Goal: Task Accomplishment & Management: Manage account settings

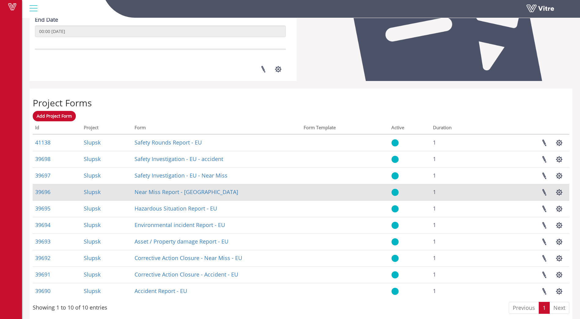
scroll to position [175, 0]
click at [544, 191] on link at bounding box center [543, 192] width 15 height 16
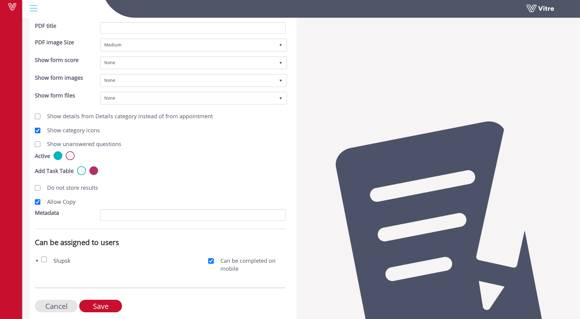
scroll to position [161, 0]
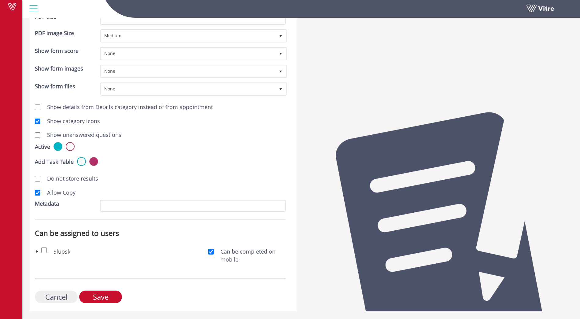
click at [50, 301] on input "Cancel" at bounding box center [56, 297] width 43 height 13
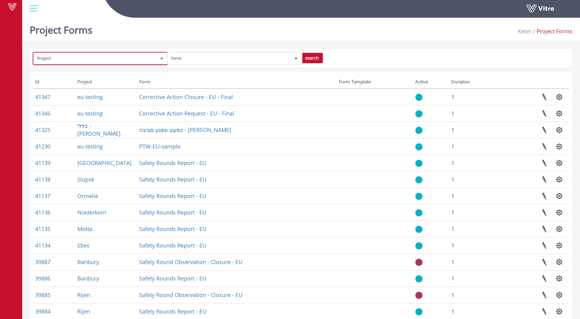
click at [86, 56] on span "Project" at bounding box center [95, 58] width 123 height 11
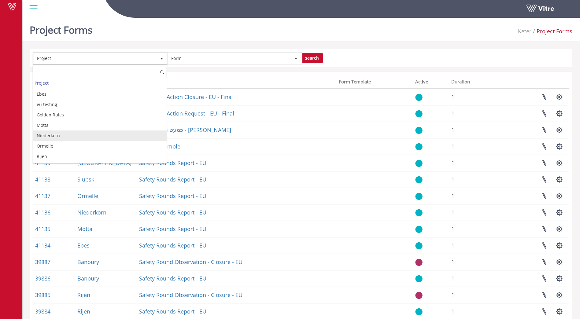
scroll to position [41, 0]
click at [42, 136] on li "Slupsk" at bounding box center [100, 135] width 134 height 10
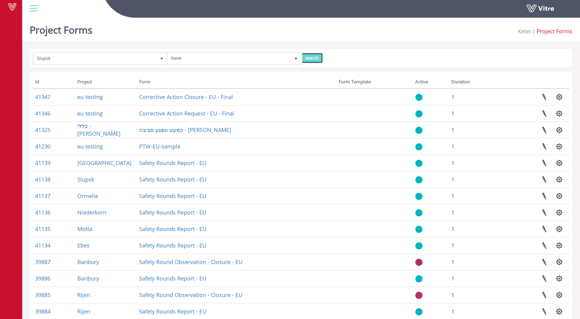
click at [318, 58] on input "search" at bounding box center [312, 58] width 22 height 10
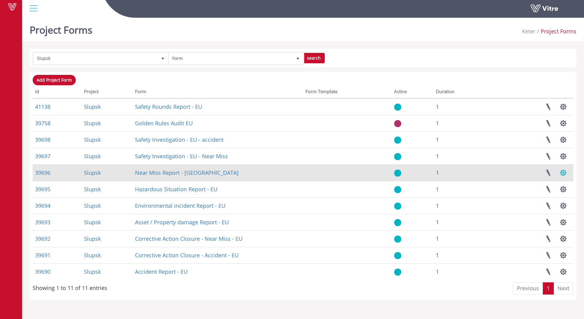
click at [564, 175] on button "button" at bounding box center [563, 173] width 15 height 16
click at [546, 186] on link "Manage Task Setups" at bounding box center [544, 187] width 54 height 8
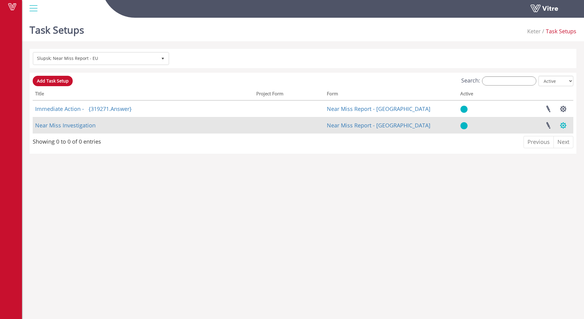
click at [566, 128] on button "button" at bounding box center [563, 125] width 15 height 16
click at [81, 126] on link "Near Miss Investigation" at bounding box center [65, 125] width 61 height 7
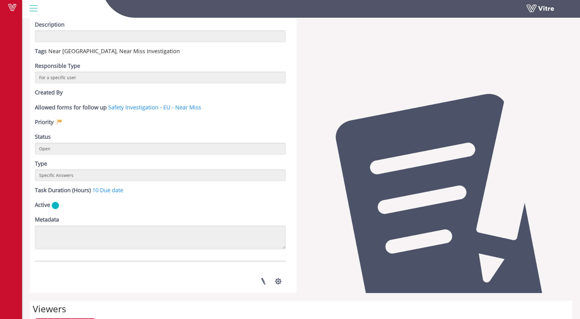
scroll to position [77, 0]
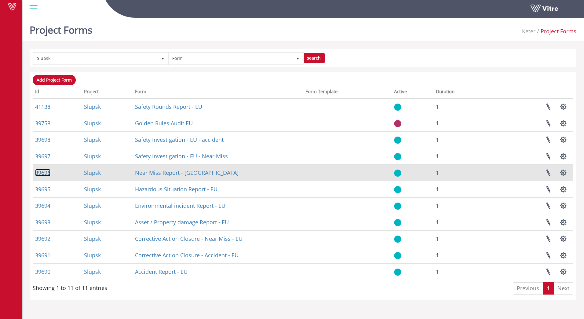
click at [42, 173] on link "39696" at bounding box center [42, 172] width 15 height 7
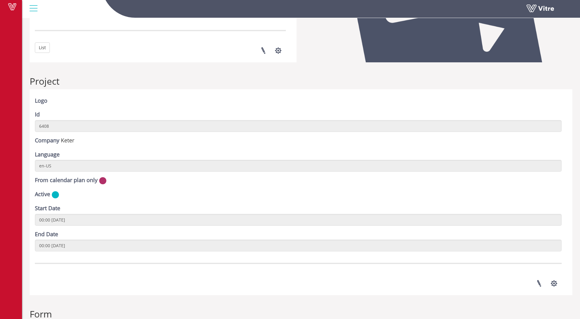
scroll to position [451, 0]
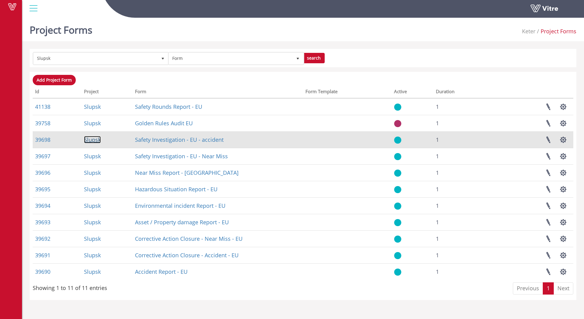
click at [91, 140] on link "Slupsk" at bounding box center [92, 139] width 17 height 7
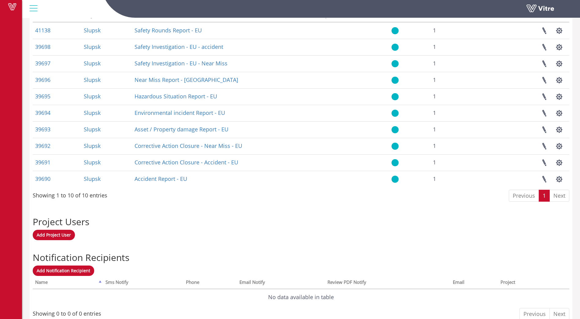
scroll to position [301, 0]
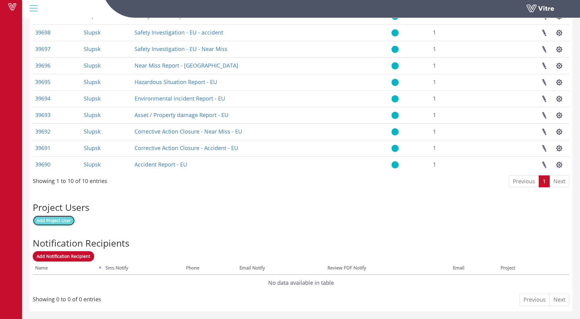
click at [57, 222] on span "Add Project User" at bounding box center [54, 221] width 34 height 6
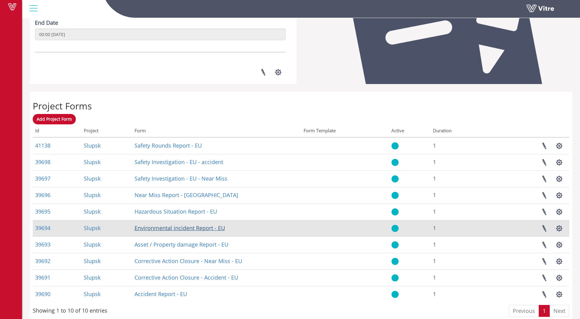
scroll to position [185, 0]
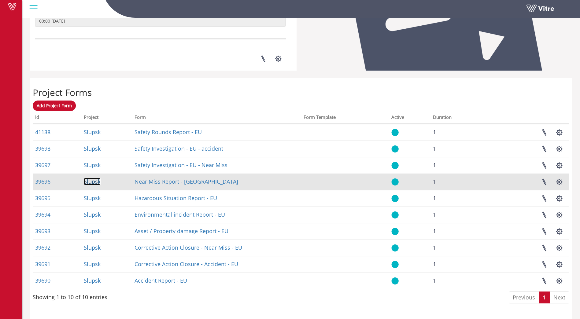
click at [93, 182] on link "Slupsk" at bounding box center [92, 181] width 17 height 7
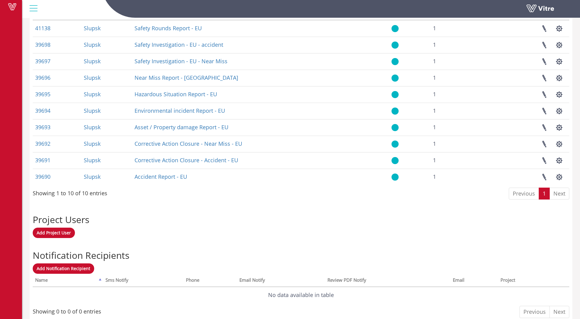
scroll to position [301, 0]
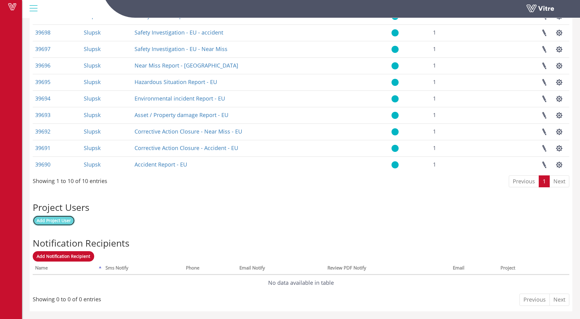
click at [53, 222] on span "Add Project User" at bounding box center [54, 221] width 34 height 6
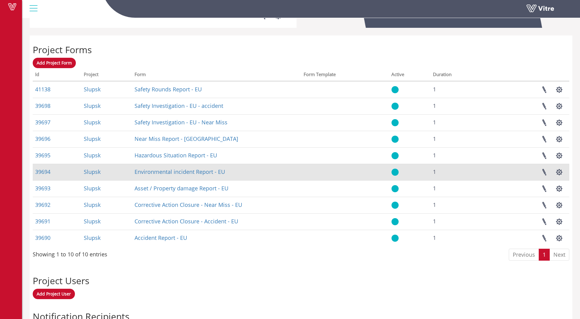
scroll to position [301, 0]
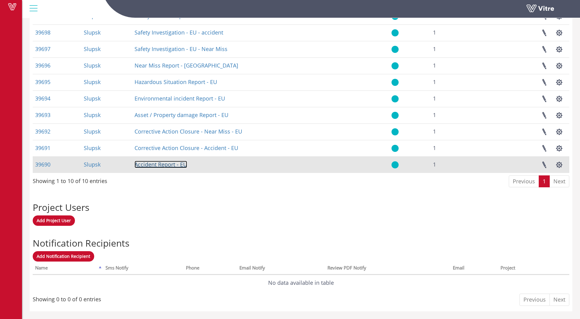
click at [155, 167] on link "Accident Report - EU" at bounding box center [160, 164] width 53 height 7
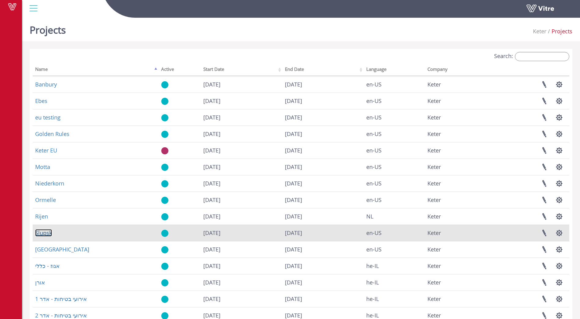
click at [43, 232] on link "Slupsk" at bounding box center [43, 232] width 17 height 7
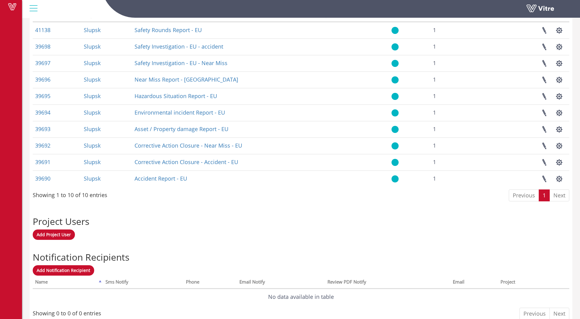
scroll to position [301, 0]
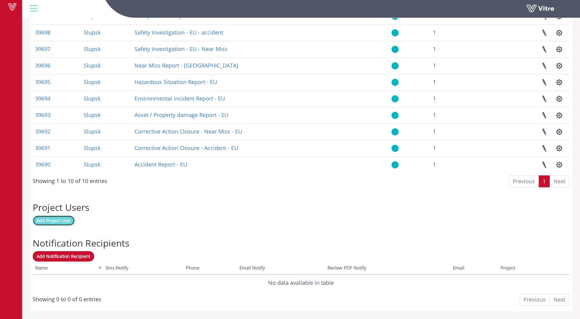
click at [45, 222] on span "Add Project User" at bounding box center [54, 221] width 34 height 6
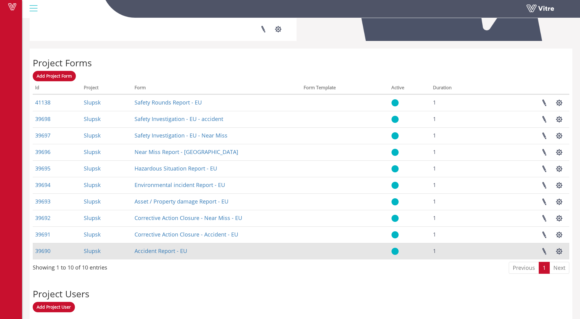
scroll to position [215, 0]
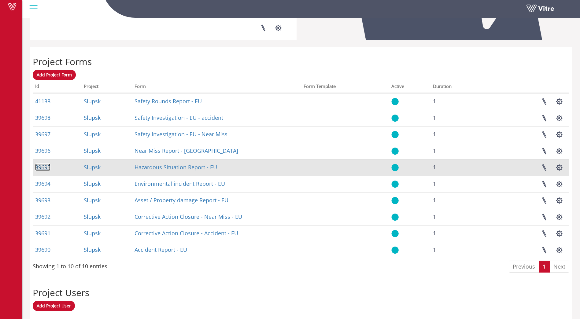
click at [44, 168] on link "39695" at bounding box center [42, 167] width 15 height 7
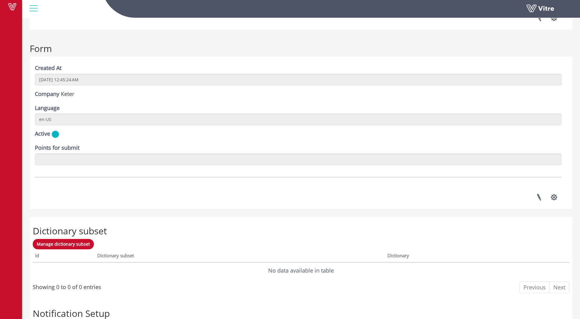
scroll to position [716, 0]
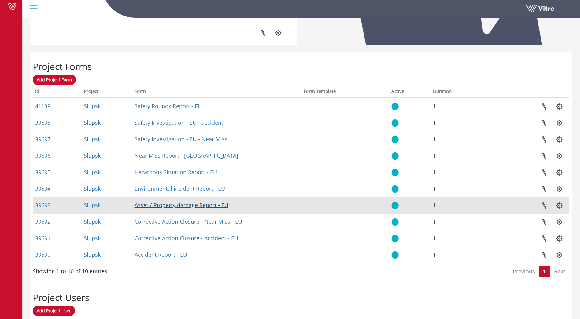
scroll to position [215, 0]
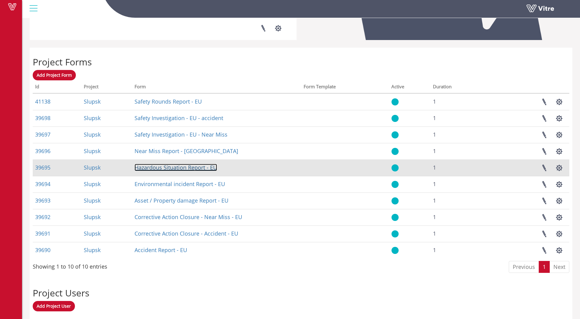
click at [194, 169] on link "Hazardous Situation Report - EU" at bounding box center [175, 167] width 83 height 7
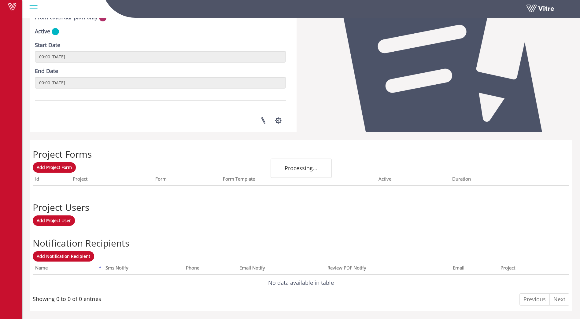
scroll to position [123, 0]
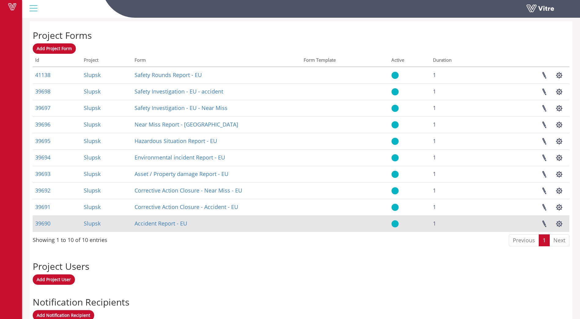
scroll to position [256, 0]
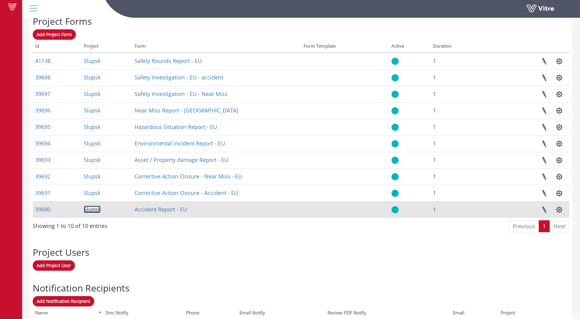
click at [96, 210] on link "Slupsk" at bounding box center [92, 209] width 17 height 7
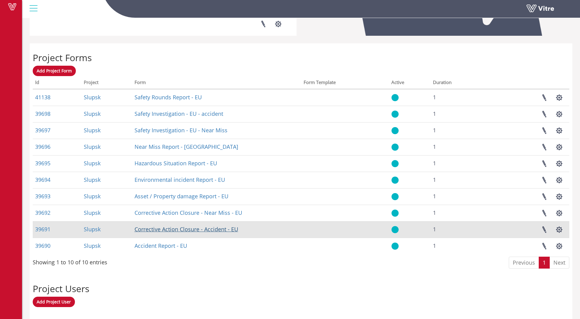
scroll to position [219, 0]
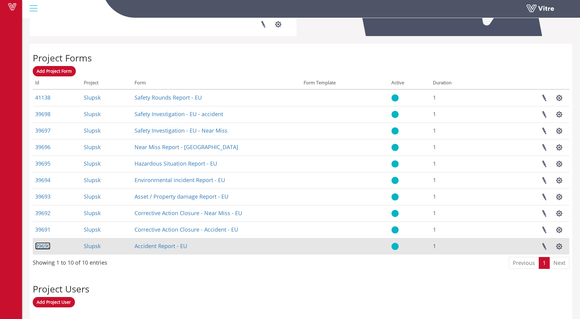
click at [41, 246] on link "39690" at bounding box center [42, 245] width 15 height 7
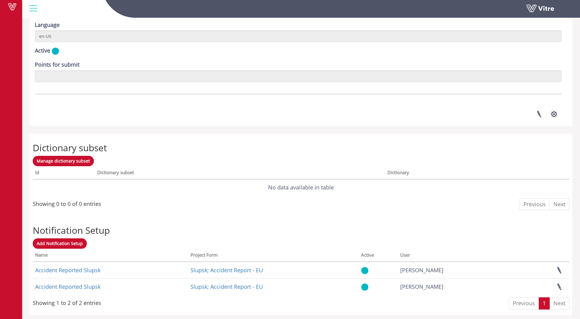
scroll to position [804, 0]
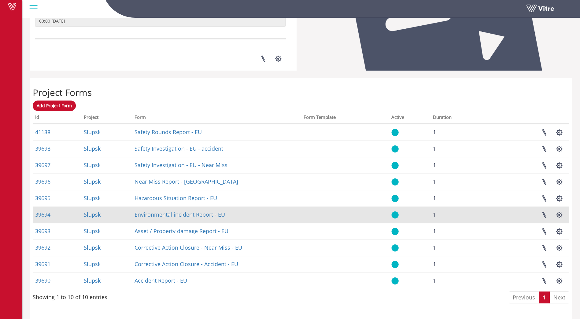
scroll to position [215, 0]
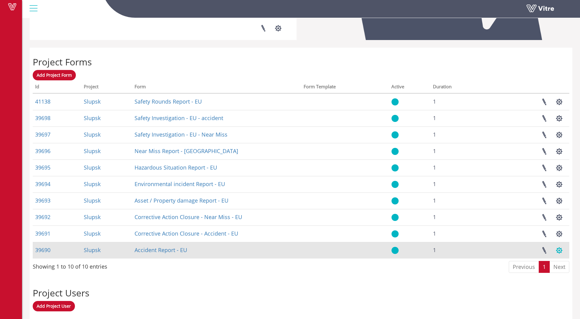
click at [558, 250] on button "button" at bounding box center [558, 250] width 15 height 16
click at [555, 265] on link "Manage Task Setups" at bounding box center [539, 265] width 54 height 8
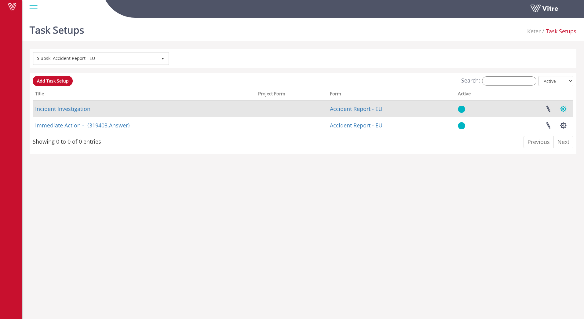
click at [564, 108] on button "button" at bounding box center [563, 109] width 15 height 16
click at [549, 108] on link at bounding box center [548, 109] width 15 height 16
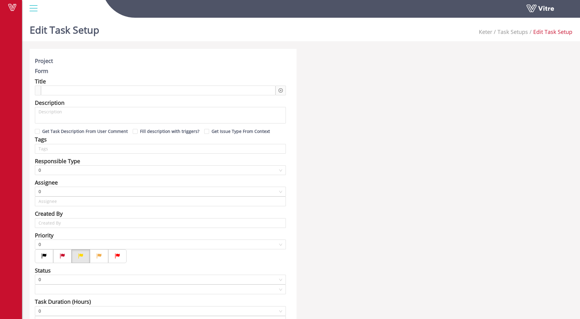
type input "[PERSON_NAME]"
type input "24"
checkbox input "true"
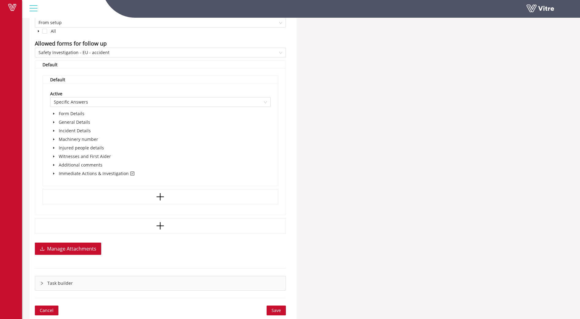
scroll to position [368, 0]
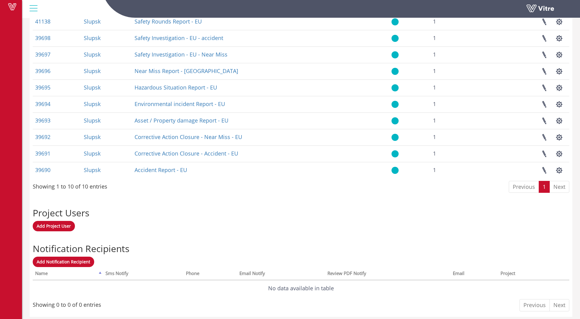
scroll to position [301, 0]
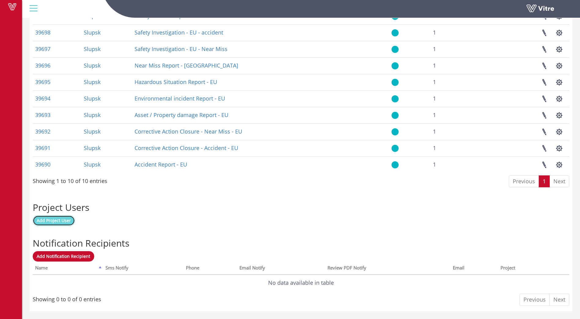
click at [51, 219] on span "Add Project User" at bounding box center [54, 221] width 34 height 6
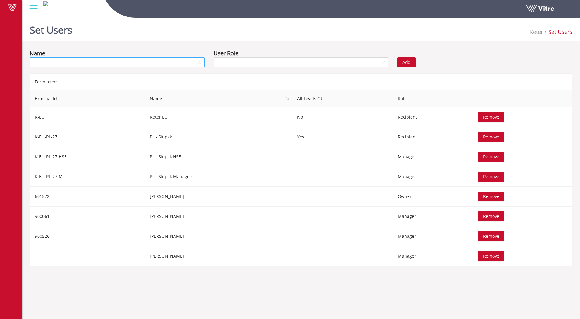
click at [101, 62] on input "search" at bounding box center [114, 62] width 163 height 9
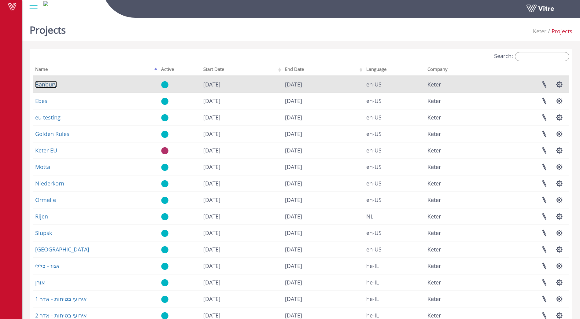
click at [47, 85] on link "Banbury" at bounding box center [46, 84] width 22 height 7
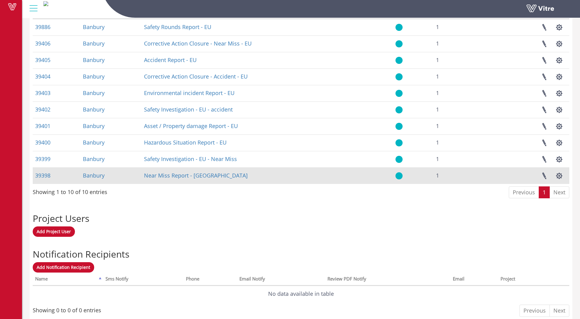
scroll to position [301, 0]
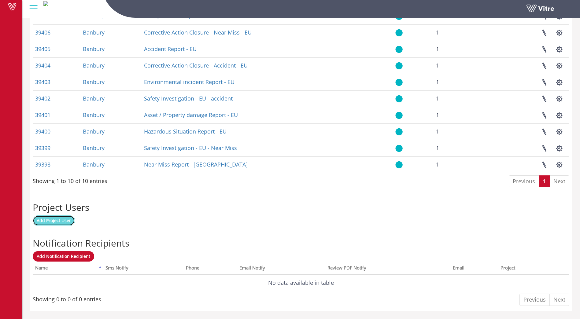
click at [62, 222] on span "Add Project User" at bounding box center [54, 221] width 34 height 6
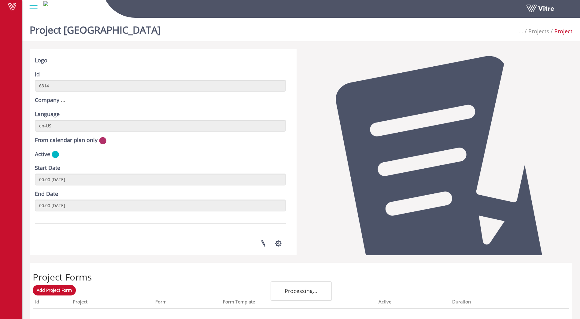
scroll to position [93, 0]
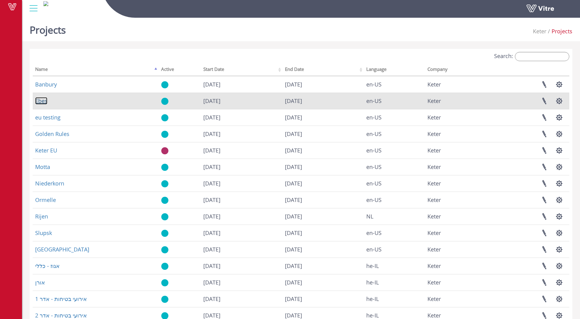
click at [42, 101] on link "Ebes" at bounding box center [41, 100] width 12 height 7
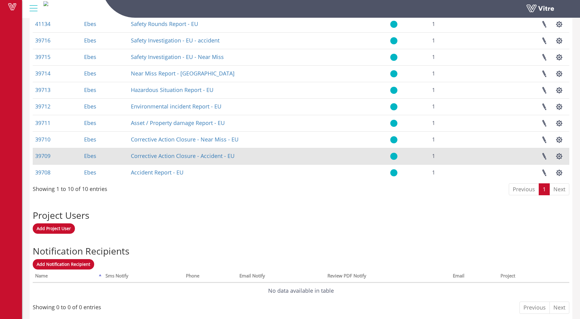
scroll to position [301, 0]
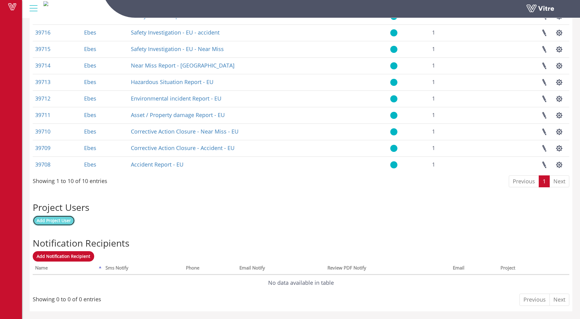
click at [63, 219] on span "Add Project User" at bounding box center [54, 221] width 34 height 6
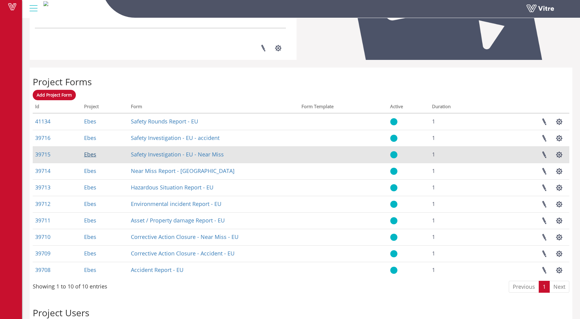
scroll to position [164, 0]
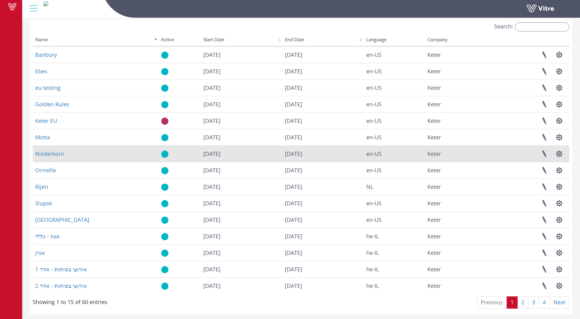
scroll to position [32, 0]
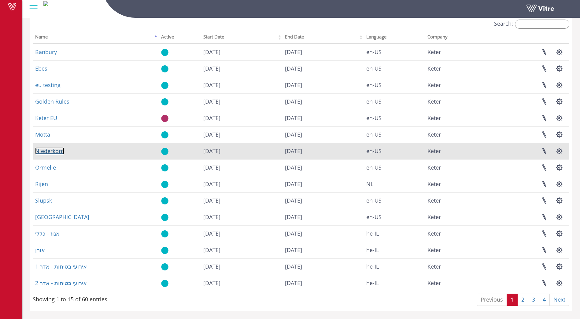
click at [58, 152] on link "Niederkorn" at bounding box center [49, 150] width 29 height 7
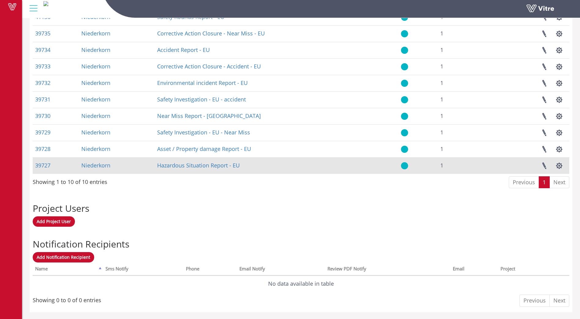
scroll to position [301, 0]
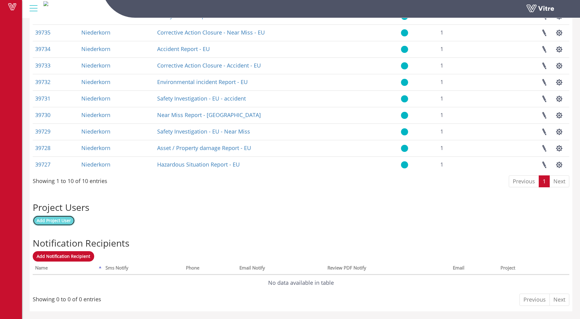
click at [50, 221] on span "Add Project User" at bounding box center [54, 221] width 34 height 6
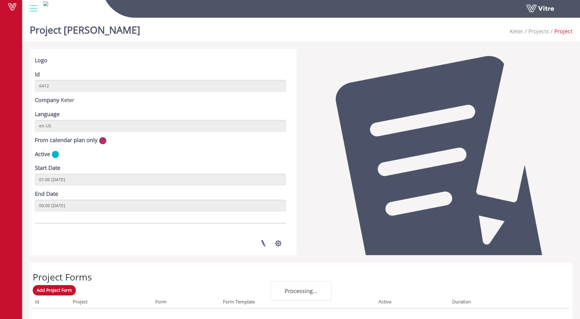
scroll to position [93, 0]
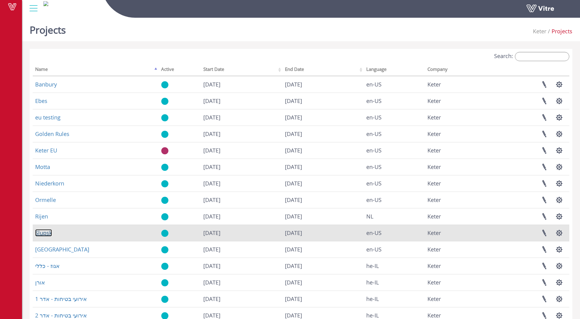
click at [43, 232] on link "Slupsk" at bounding box center [43, 232] width 17 height 7
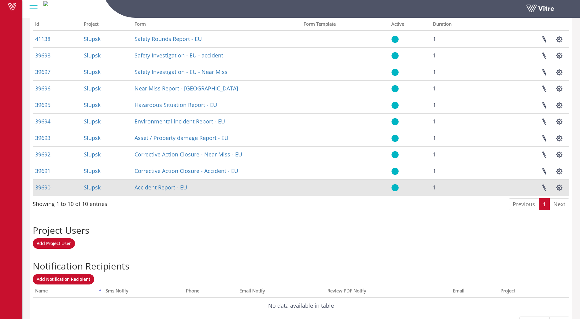
scroll to position [285, 0]
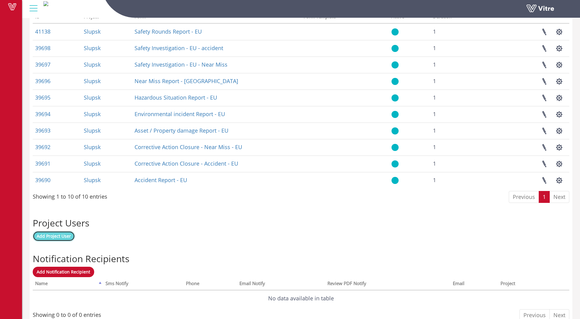
click at [57, 237] on span "Add Project User" at bounding box center [54, 236] width 34 height 6
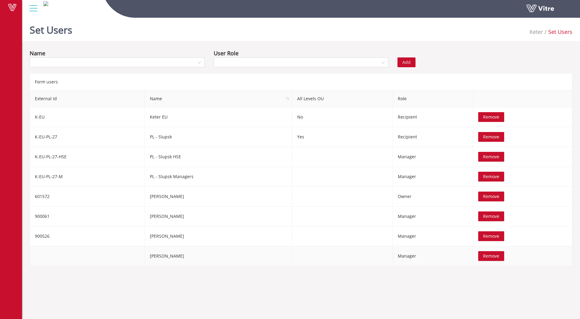
click at [407, 257] on span "Manager" at bounding box center [407, 256] width 18 height 6
click at [64, 60] on input "search" at bounding box center [114, 62] width 163 height 9
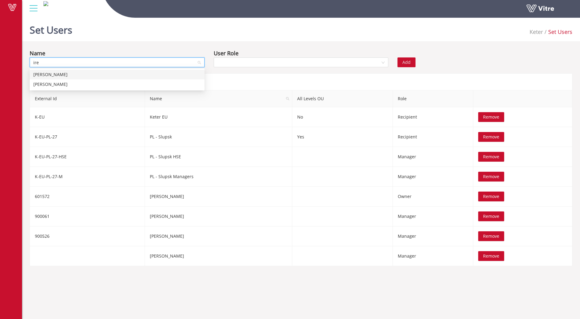
type input "iren"
click at [60, 76] on div "[PERSON_NAME]" at bounding box center [116, 74] width 167 height 7
click at [279, 64] on input "search" at bounding box center [298, 62] width 163 height 9
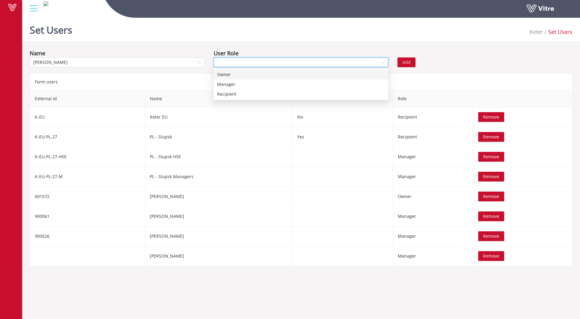
click at [233, 77] on div "Owner" at bounding box center [300, 74] width 167 height 7
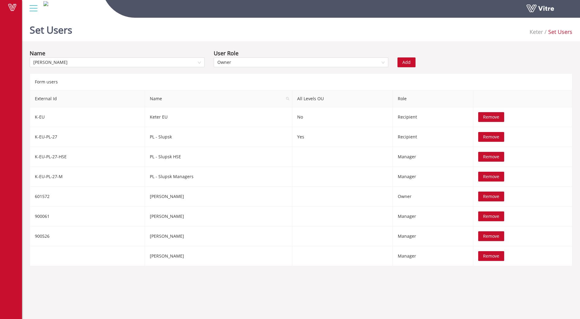
click at [405, 64] on span "Add" at bounding box center [406, 62] width 8 height 7
click at [490, 256] on span "Remove" at bounding box center [491, 256] width 16 height 7
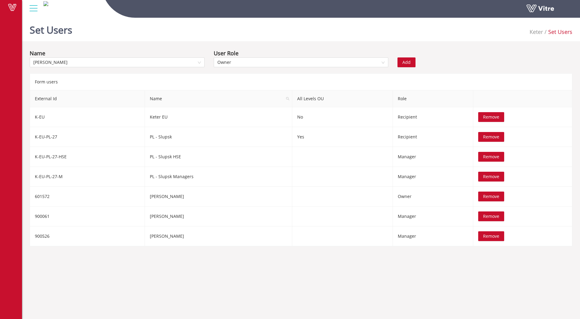
click at [404, 61] on span "Add" at bounding box center [406, 62] width 8 height 7
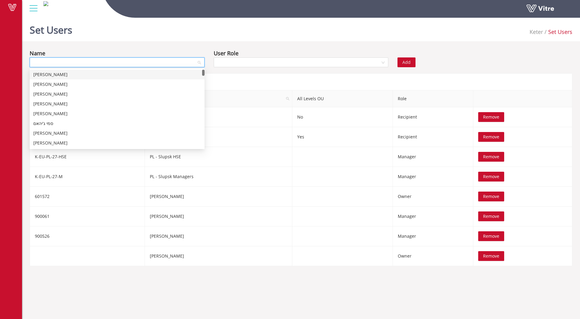
click at [68, 62] on input "search" at bounding box center [114, 62] width 163 height 9
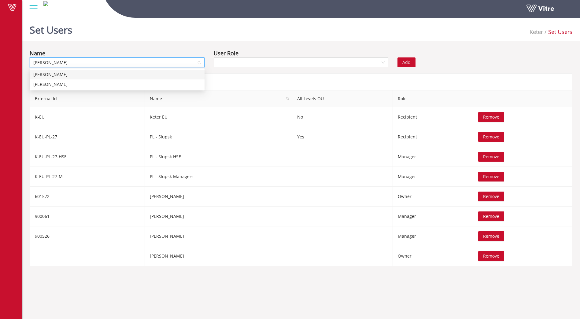
type input "dariusz"
click at [63, 85] on div "[PERSON_NAME]" at bounding box center [116, 84] width 167 height 7
click at [257, 63] on input "search" at bounding box center [298, 62] width 163 height 9
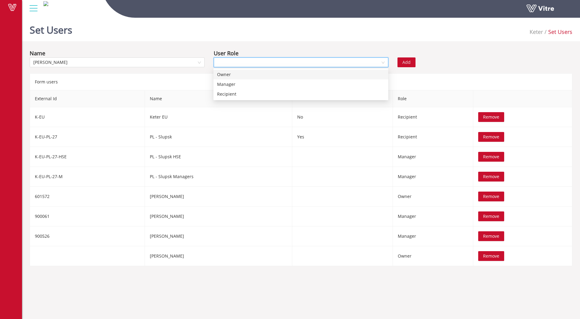
click at [238, 76] on div "Owner" at bounding box center [300, 74] width 167 height 7
click at [484, 237] on span "Remove" at bounding box center [491, 236] width 16 height 7
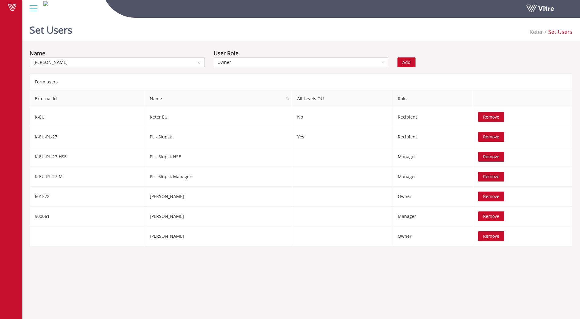
drag, startPoint x: 399, startPoint y: 63, endPoint x: 403, endPoint y: 64, distance: 3.4
click at [400, 63] on button "Add" at bounding box center [406, 62] width 18 height 10
